Goal: Task Accomplishment & Management: Use online tool/utility

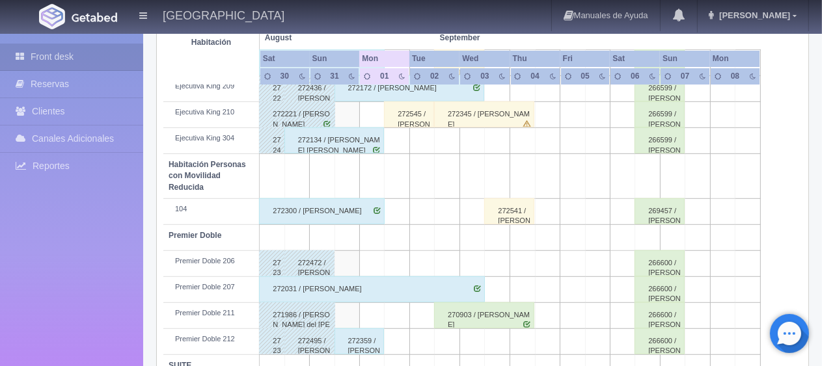
scroll to position [498, 0]
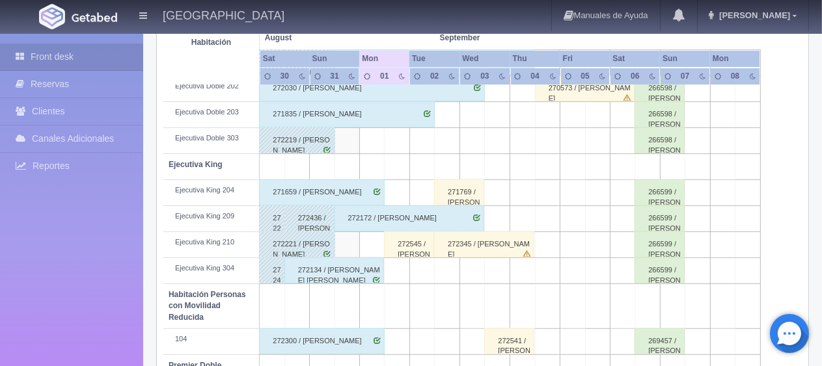
click at [346, 191] on div "271659 / [PERSON_NAME]" at bounding box center [322, 193] width 126 height 26
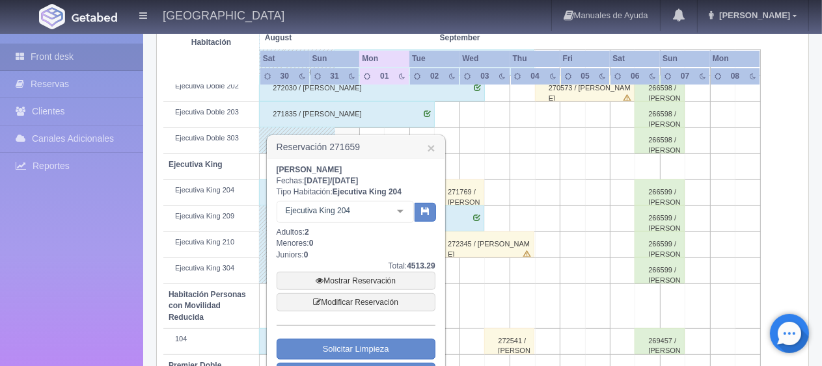
scroll to position [563, 0]
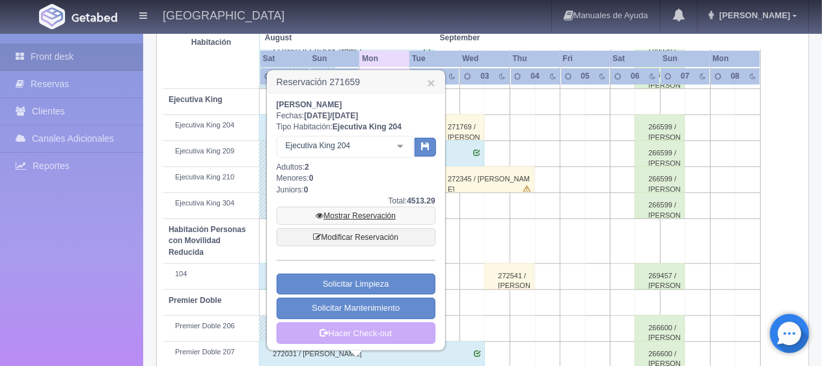
click at [349, 213] on link "Mostrar Reservación" at bounding box center [356, 216] width 159 height 18
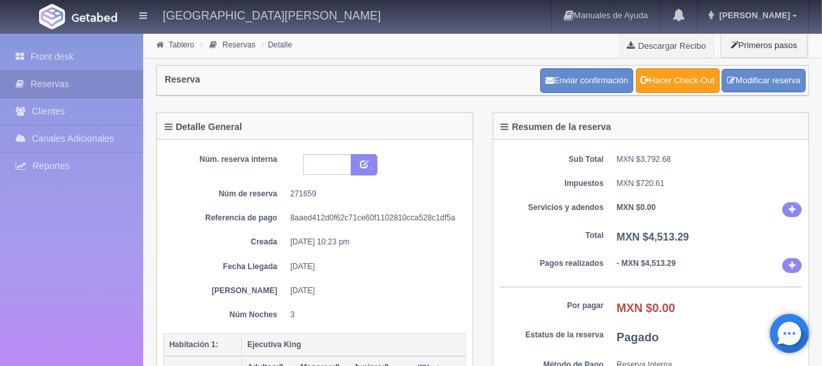
click at [677, 81] on link "Hacer Check-Out" at bounding box center [678, 80] width 84 height 25
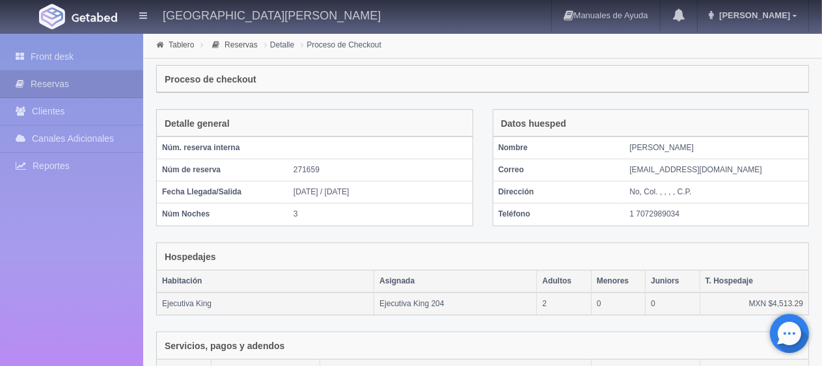
scroll to position [252, 0]
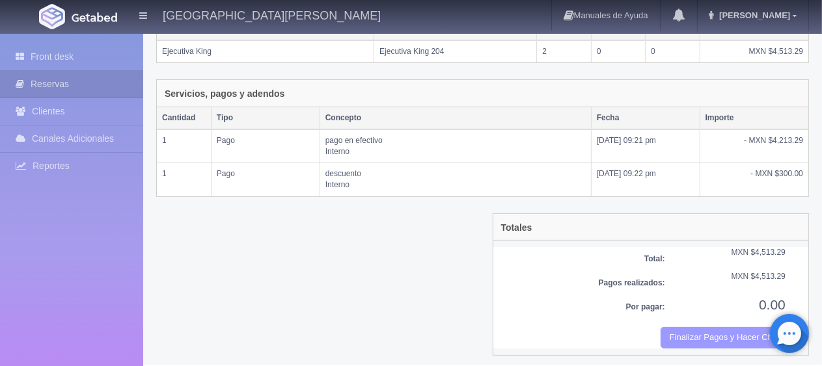
click at [707, 330] on button "Finalizar Pagos y Hacer Checkout" at bounding box center [722, 337] width 125 height 21
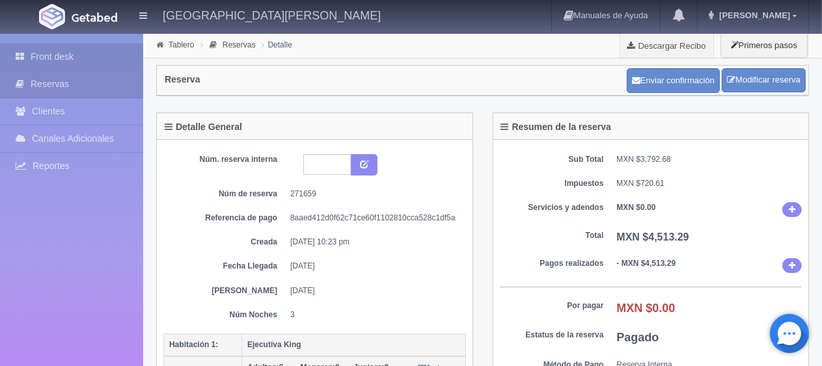
click at [107, 58] on link "Front desk" at bounding box center [71, 57] width 143 height 27
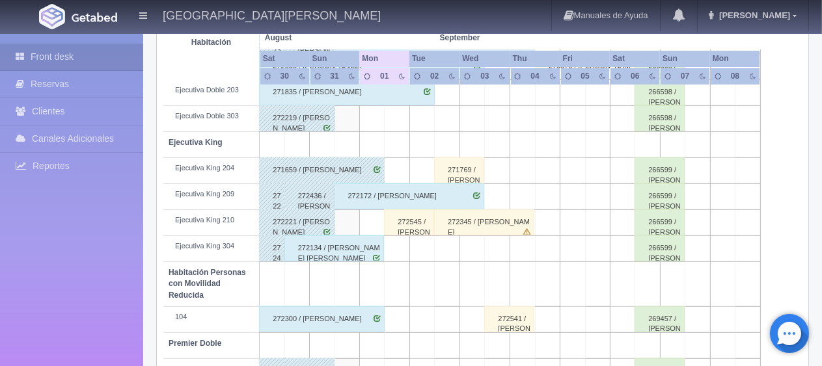
scroll to position [586, 0]
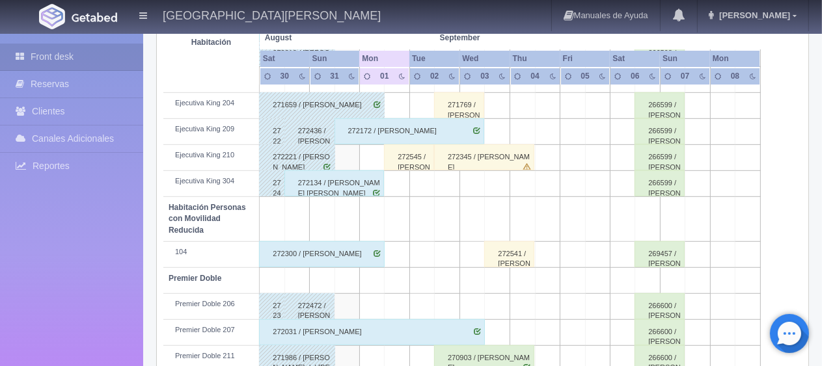
click at [351, 188] on div "272134 / [PERSON_NAME] [PERSON_NAME]" at bounding box center [334, 183] width 100 height 26
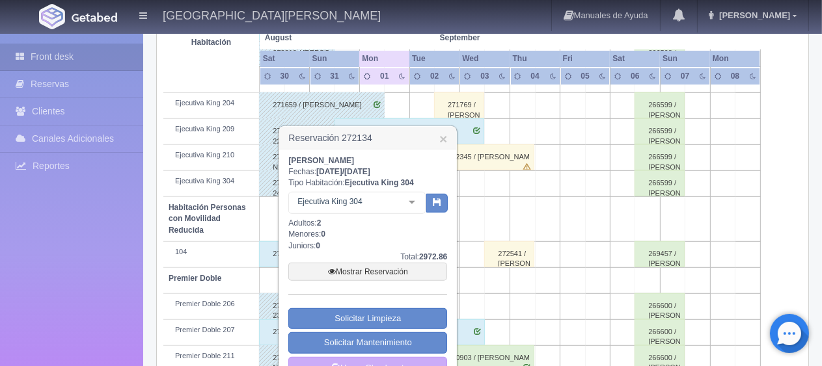
scroll to position [651, 0]
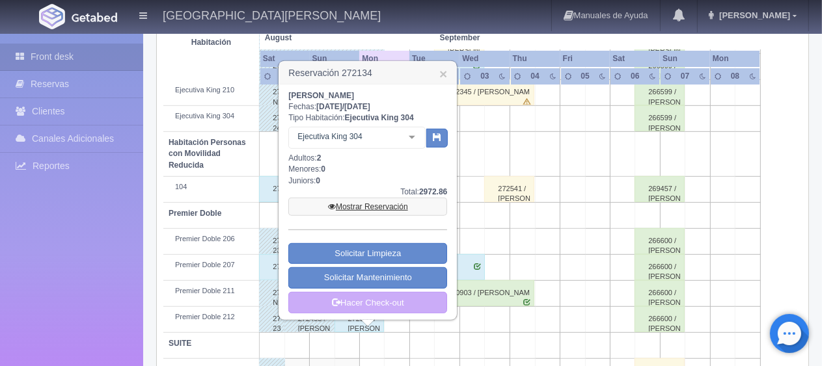
click at [360, 206] on link "Mostrar Reservación" at bounding box center [367, 207] width 159 height 18
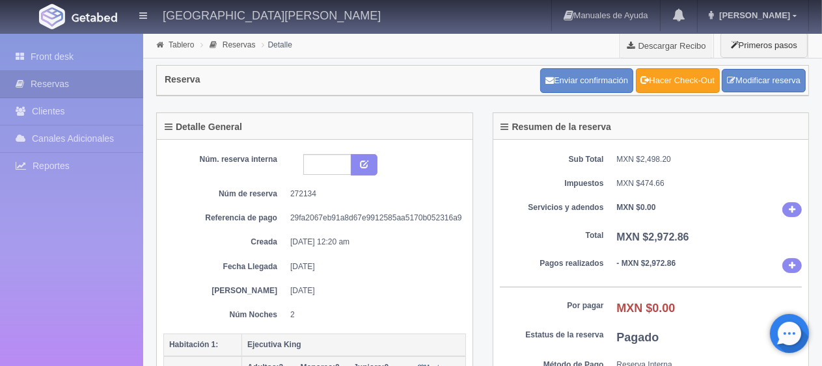
click at [682, 88] on link "Hacer Check-Out" at bounding box center [678, 80] width 84 height 25
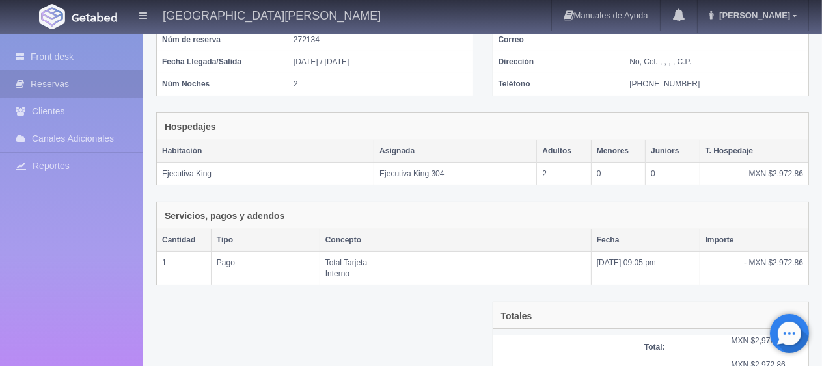
scroll to position [219, 0]
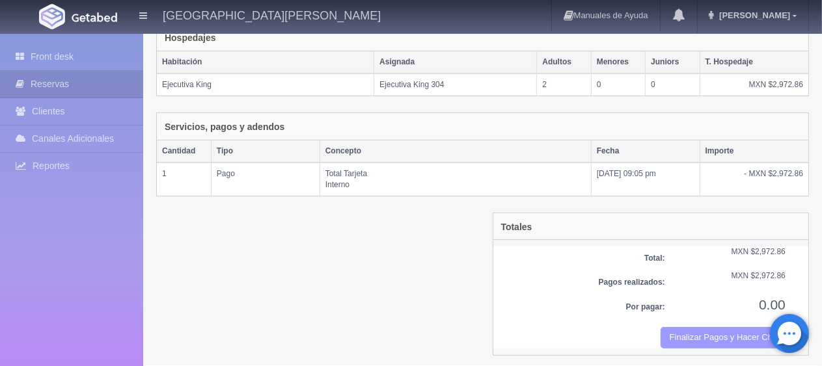
click at [703, 332] on button "Finalizar Pagos y Hacer Checkout" at bounding box center [722, 337] width 125 height 21
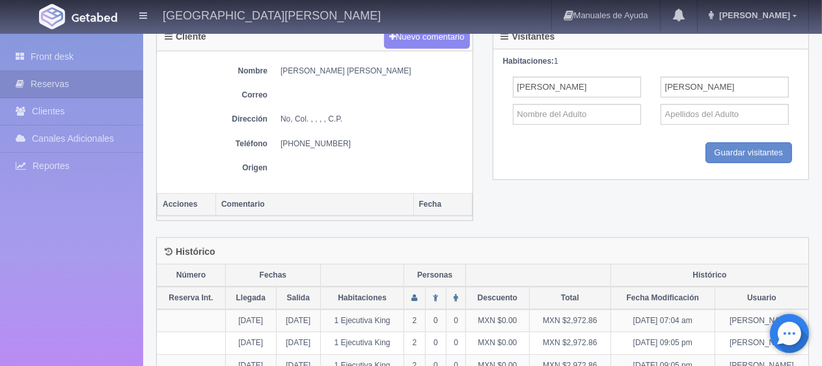
scroll to position [146, 0]
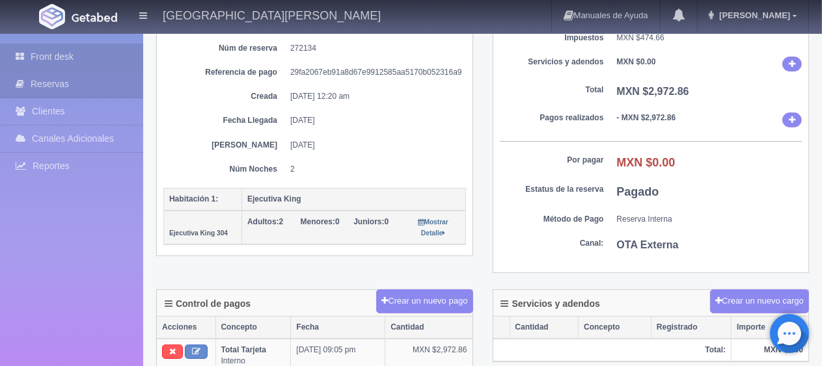
click at [98, 52] on link "Front desk" at bounding box center [71, 57] width 143 height 27
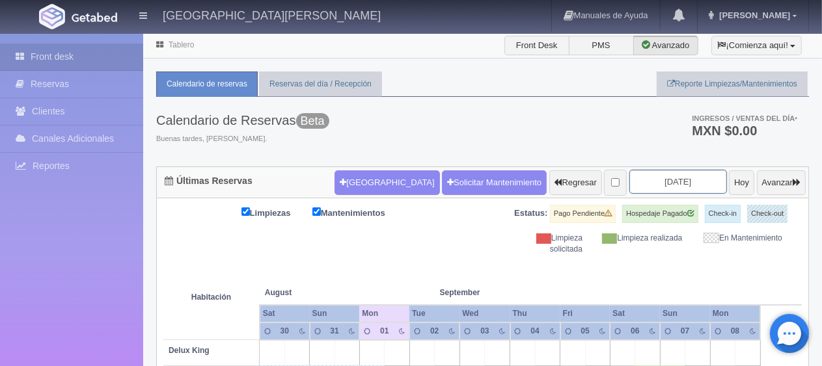
click at [653, 177] on input "[DATE]" at bounding box center [678, 182] width 98 height 24
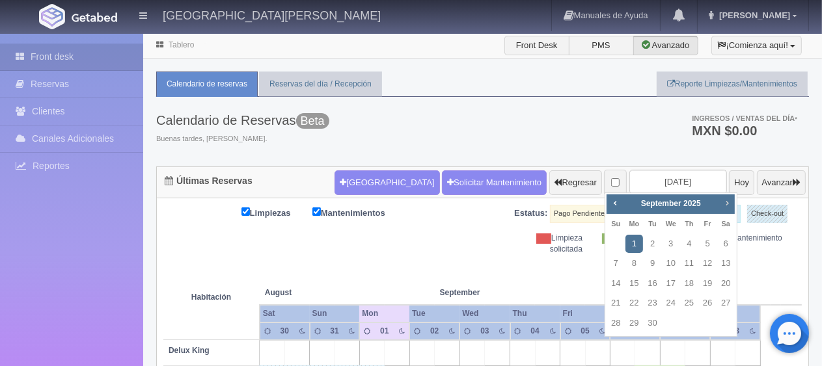
click at [723, 206] on span "Next" at bounding box center [727, 203] width 10 height 10
click at [617, 305] on link "19" at bounding box center [615, 303] width 17 height 19
type input "[DATE]"
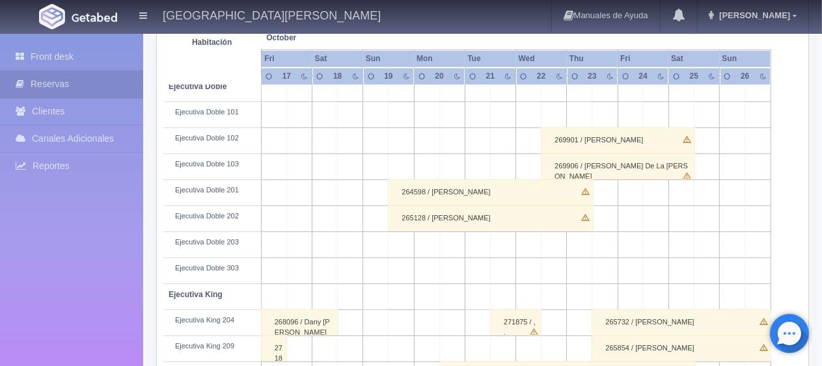
scroll to position [433, 0]
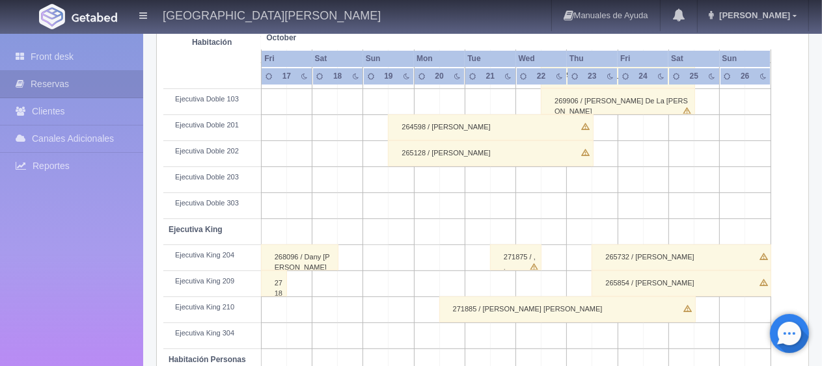
click at [437, 129] on div "264598 / [PERSON_NAME]" at bounding box center [490, 128] width 205 height 26
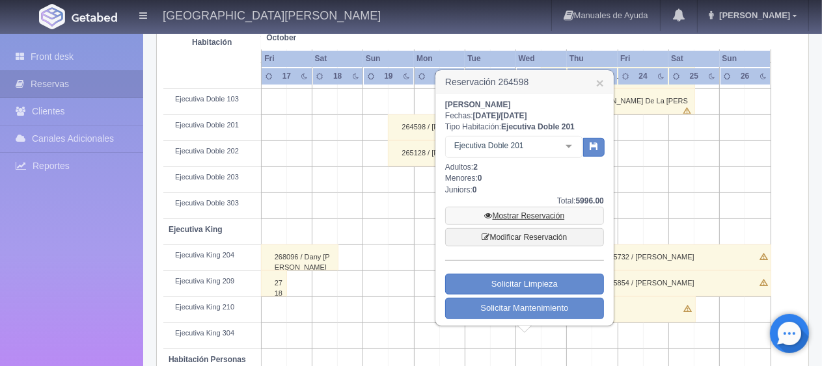
click at [517, 214] on link "Mostrar Reservación" at bounding box center [524, 216] width 159 height 18
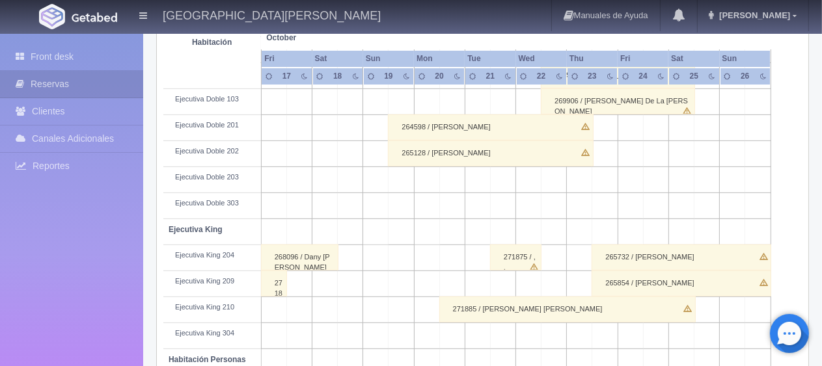
scroll to position [433, 0]
click at [462, 155] on div "265128 / Patricia Montiel" at bounding box center [490, 154] width 205 height 26
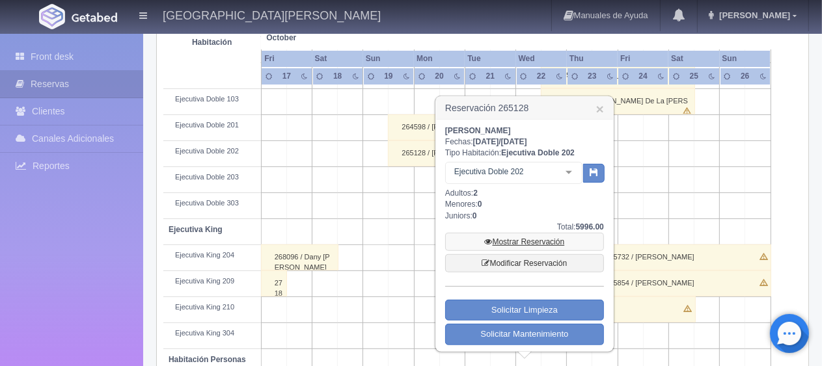
click at [524, 241] on link "Mostrar Reservación" at bounding box center [524, 242] width 159 height 18
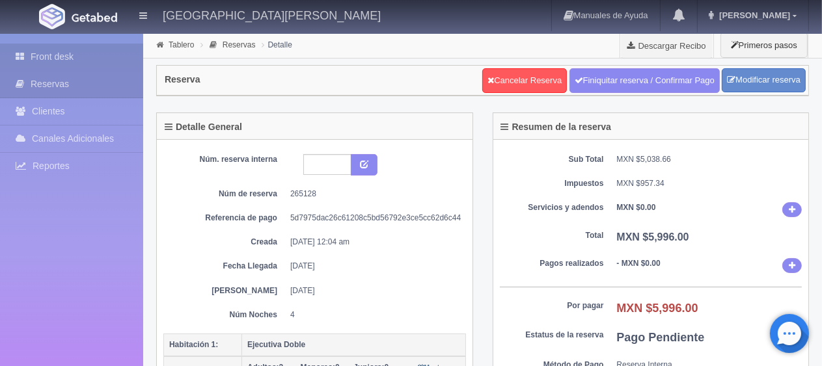
click at [91, 51] on link "Front desk" at bounding box center [71, 57] width 143 height 27
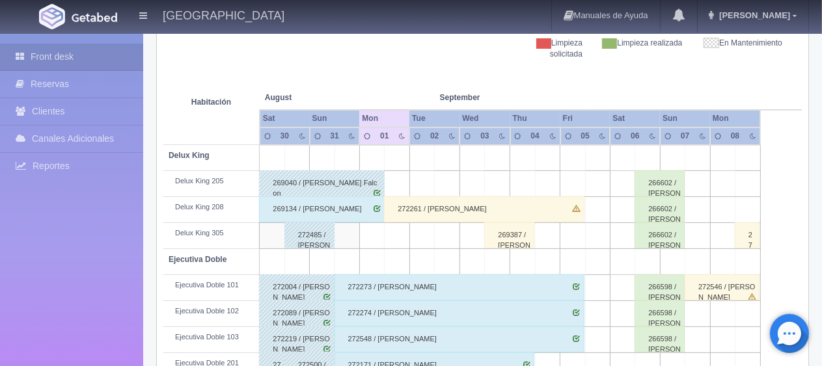
scroll to position [65, 0]
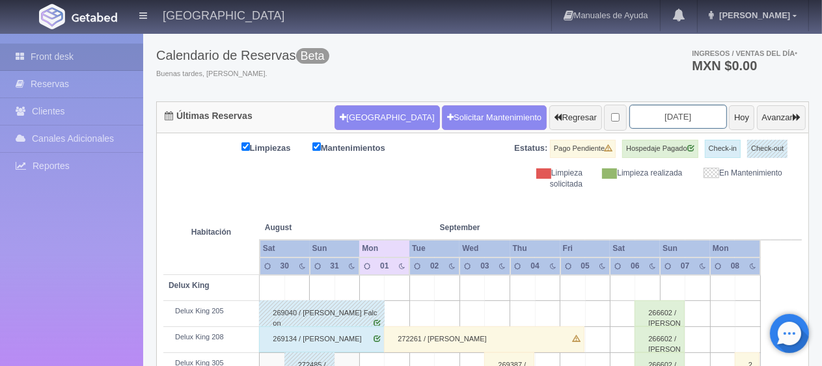
click at [646, 116] on input "[DATE]" at bounding box center [678, 117] width 98 height 24
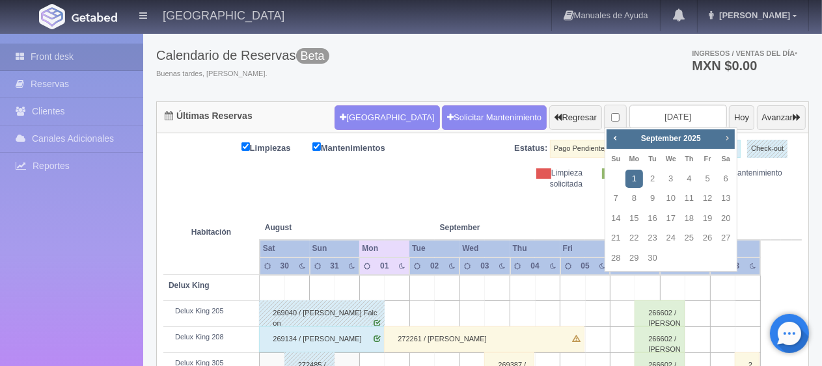
click at [726, 141] on span "Next" at bounding box center [727, 138] width 10 height 10
click at [616, 242] on link "19" at bounding box center [615, 238] width 17 height 19
type input "[DATE]"
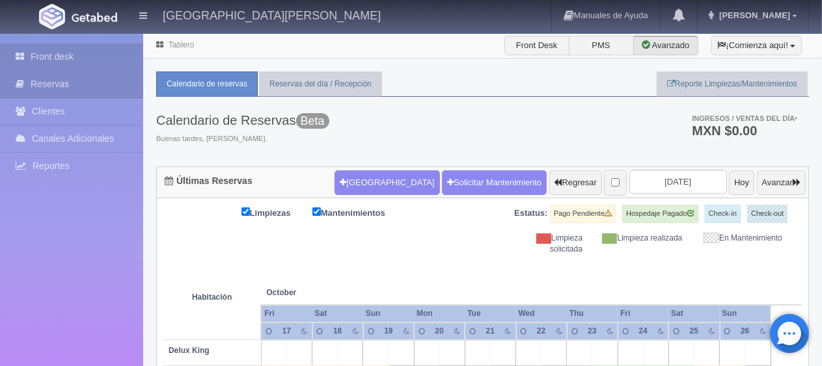
click at [73, 56] on link "Front desk" at bounding box center [71, 57] width 143 height 27
